Goal: Information Seeking & Learning: Understand process/instructions

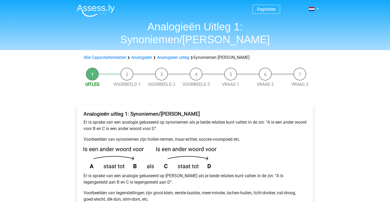
scroll to position [110, 0]
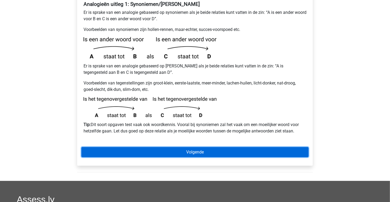
click at [199, 147] on link "Volgende" at bounding box center [194, 152] width 227 height 10
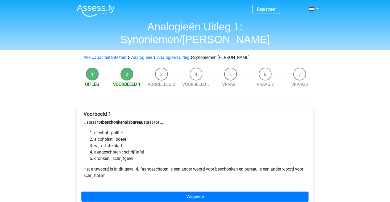
click at [103, 149] on li "aangeschoten : schrijftafel" at bounding box center [200, 152] width 212 height 6
click at [182, 189] on div "Voorbeeld 1 … staat tot beschonken als bureau staat tot … alcohol : politie alc…" at bounding box center [195, 157] width 236 height 106
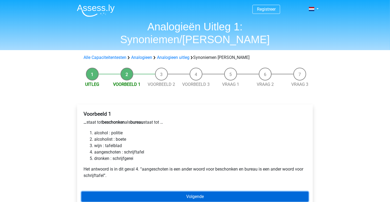
click at [182, 191] on link "Volgende" at bounding box center [194, 196] width 227 height 10
